Goal: Find specific page/section: Find specific page/section

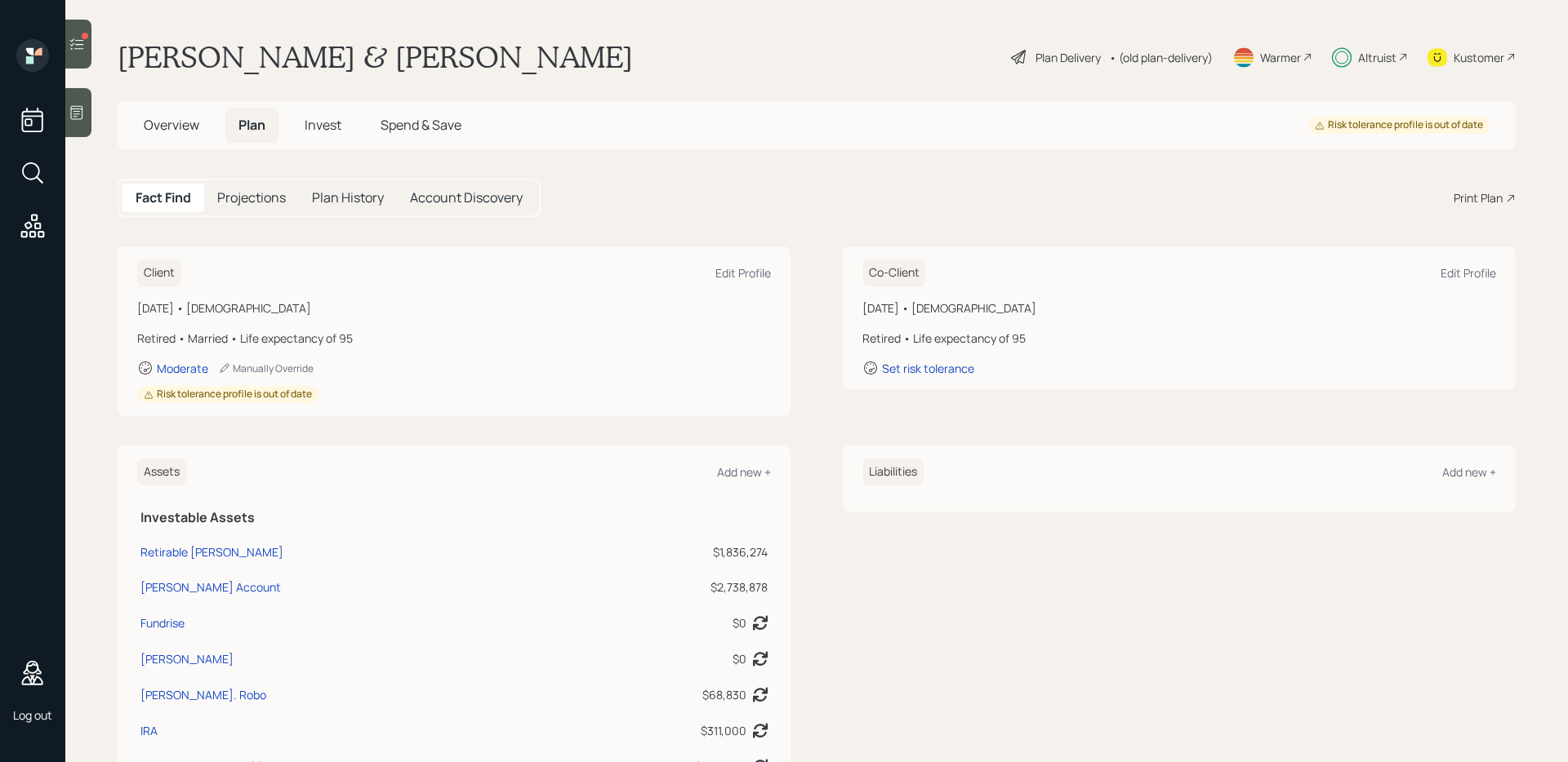
click at [51, 172] on div at bounding box center [32, 142] width 39 height 206
click at [36, 171] on icon at bounding box center [33, 172] width 30 height 30
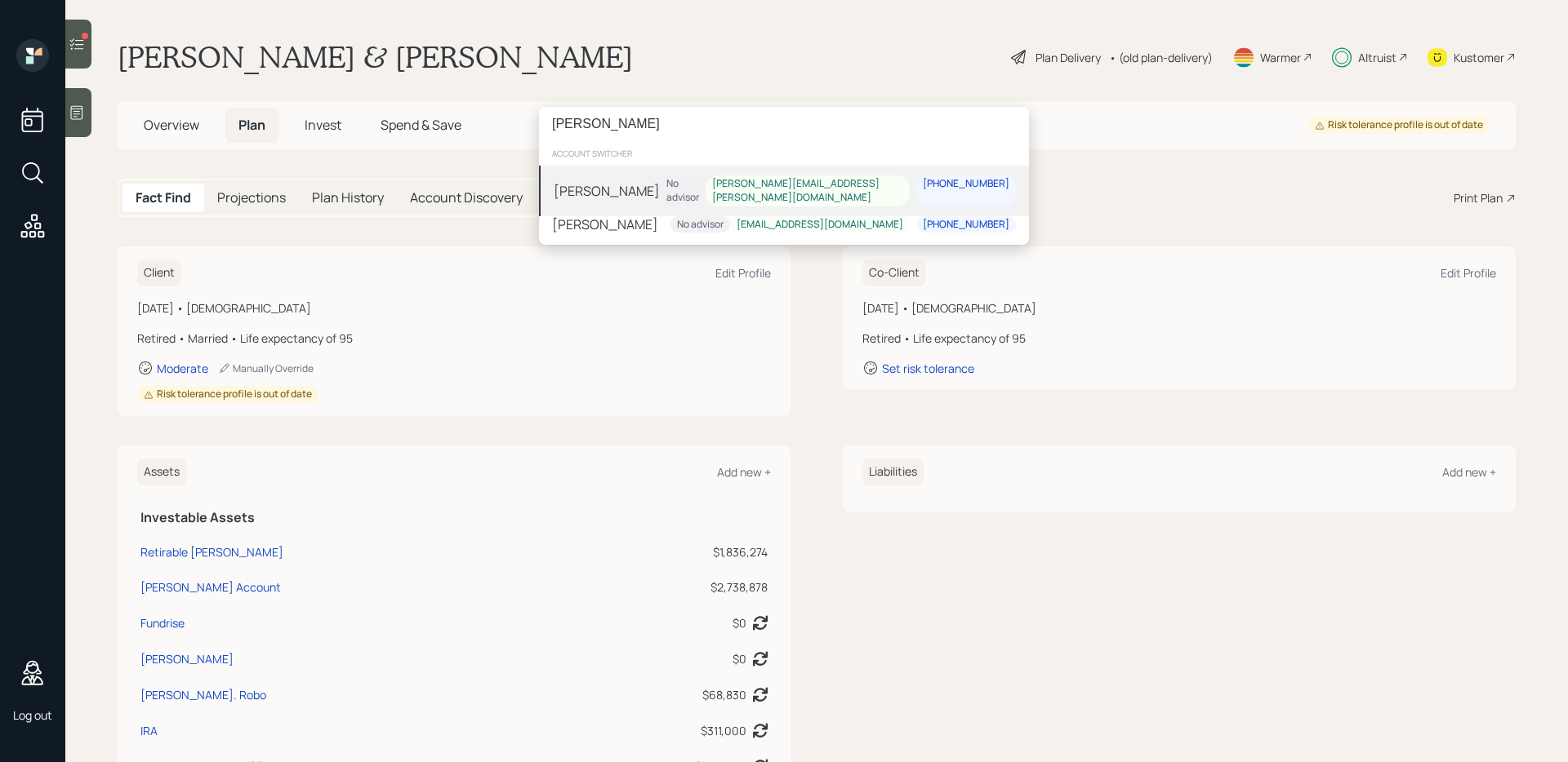
type input "[PERSON_NAME]"
click at [565, 192] on div "[PERSON_NAME]" at bounding box center [607, 191] width 107 height 20
